Goal: Task Accomplishment & Management: Manage account settings

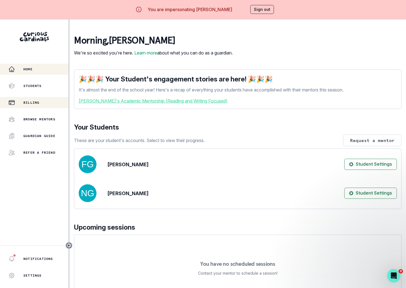
click at [56, 108] on button "Billing" at bounding box center [34, 102] width 68 height 11
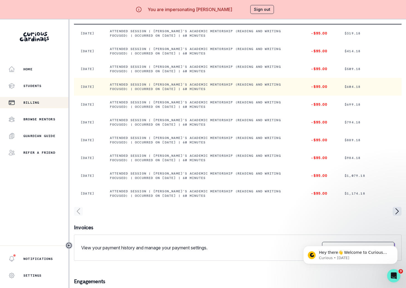
scroll to position [67, 0]
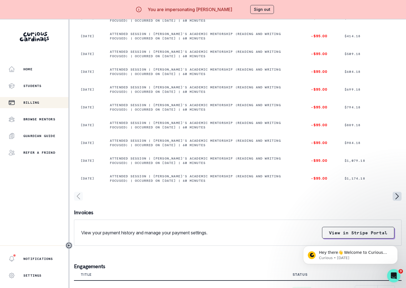
click at [394, 196] on icon "page right" at bounding box center [397, 196] width 9 height 9
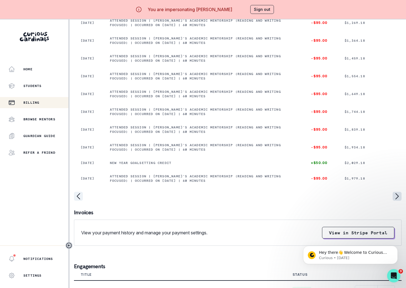
click at [394, 196] on icon "page right" at bounding box center [397, 196] width 9 height 9
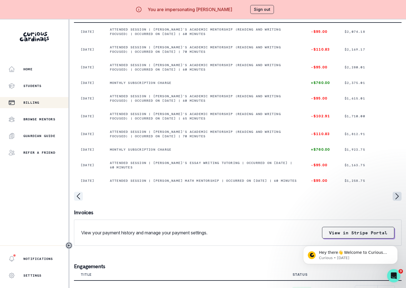
click at [394, 196] on icon "page right" at bounding box center [397, 196] width 9 height 9
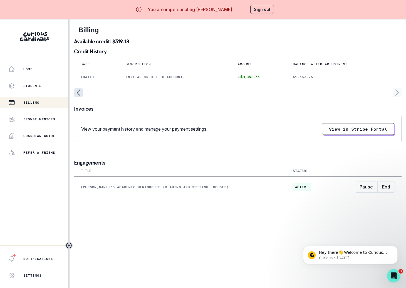
click at [78, 92] on icon "page left" at bounding box center [78, 93] width 3 height 6
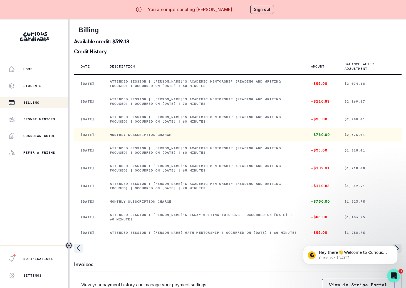
scroll to position [67, 0]
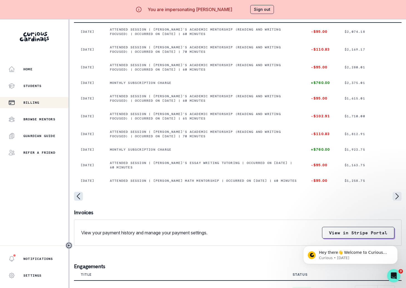
click at [79, 192] on icon "page left" at bounding box center [78, 196] width 9 height 9
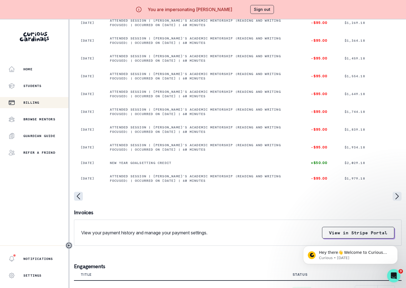
click at [79, 192] on icon "page left" at bounding box center [78, 196] width 9 height 9
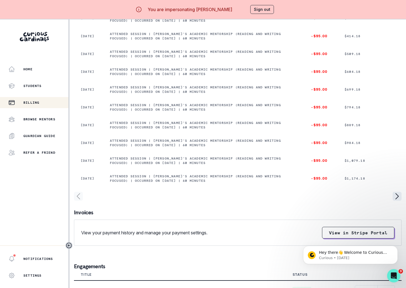
click at [79, 192] on icon "page left" at bounding box center [78, 196] width 9 height 9
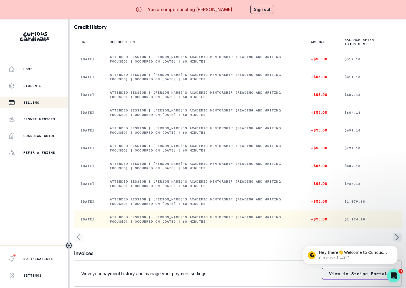
scroll to position [0, 0]
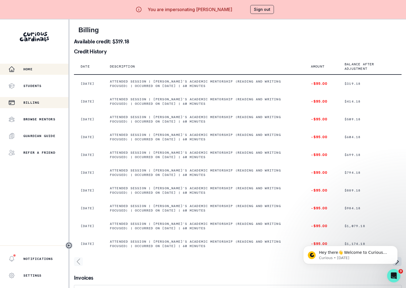
click at [40, 72] on div "Home" at bounding box center [38, 69] width 60 height 7
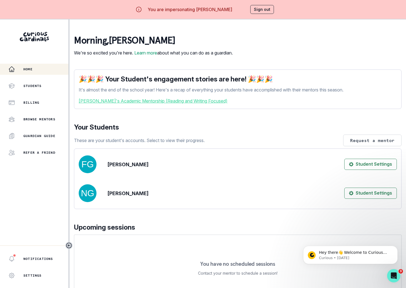
click at [261, 11] on button "Sign out" at bounding box center [262, 9] width 24 height 9
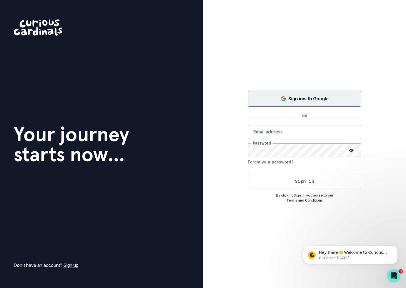
click at [337, 104] on button "Sign in with Google" at bounding box center [305, 99] width 114 height 16
